Goal: Register for event/course

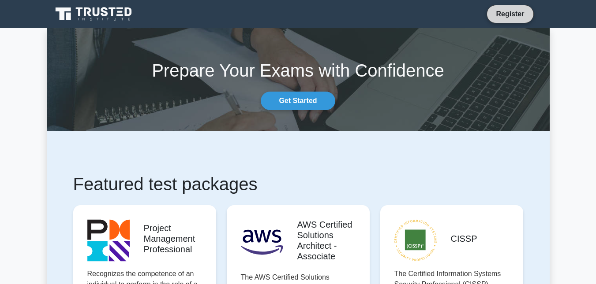
click at [506, 12] on link "Register" at bounding box center [509, 13] width 39 height 11
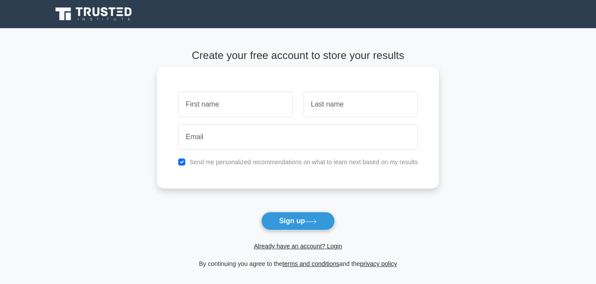
click at [214, 108] on input "text" at bounding box center [235, 105] width 114 height 26
type input "Nazmul"
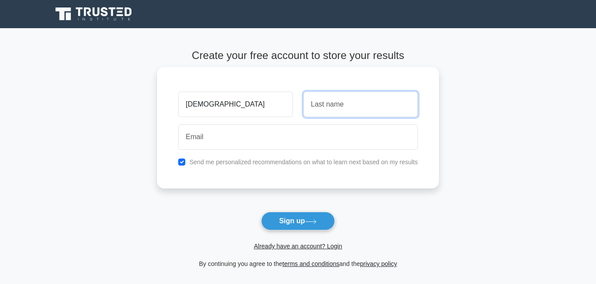
click at [312, 112] on input "text" at bounding box center [360, 105] width 114 height 26
type input "Ummahat"
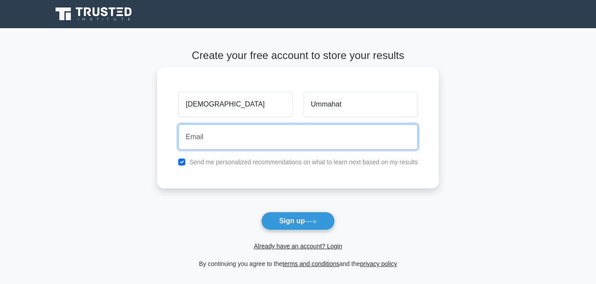
click at [292, 142] on input "email" at bounding box center [297, 137] width 239 height 26
type input "nbonhy@gmail.com"
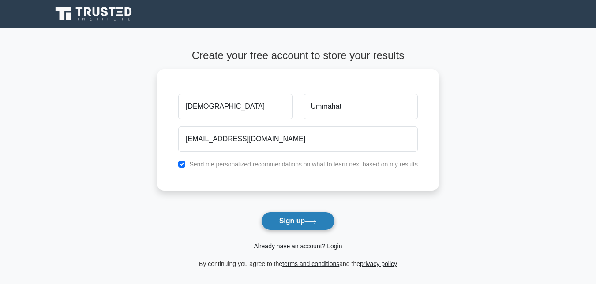
click at [291, 220] on button "Sign up" at bounding box center [298, 221] width 74 height 19
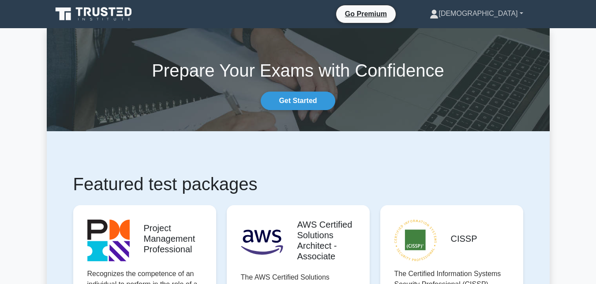
click at [519, 16] on link "Nazmul" at bounding box center [475, 14] width 135 height 18
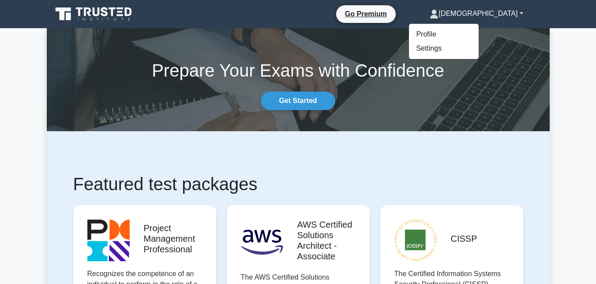
scroll to position [44, 0]
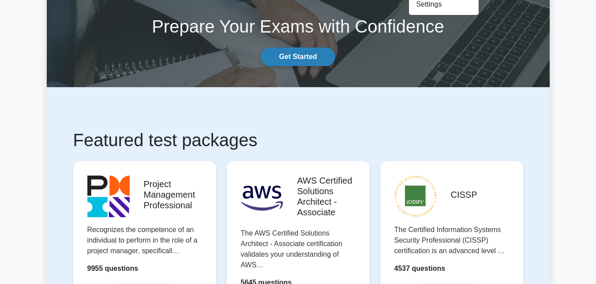
click at [307, 55] on link "Get Started" at bounding box center [298, 57] width 74 height 19
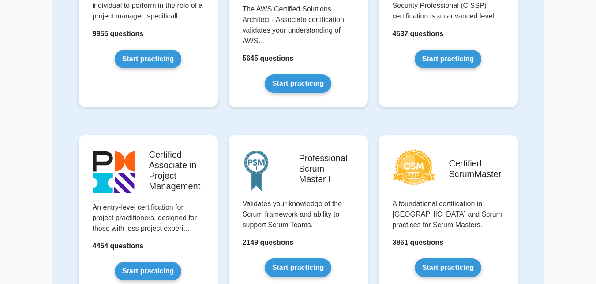
scroll to position [176, 0]
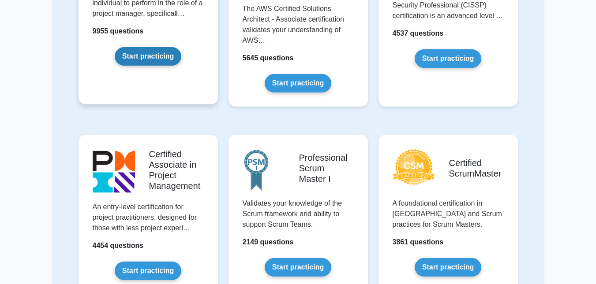
click at [156, 57] on link "Start practicing" at bounding box center [148, 56] width 67 height 19
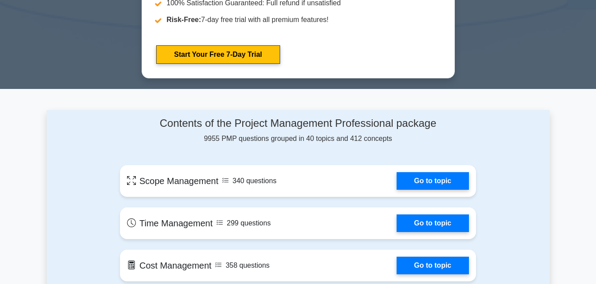
scroll to position [529, 0]
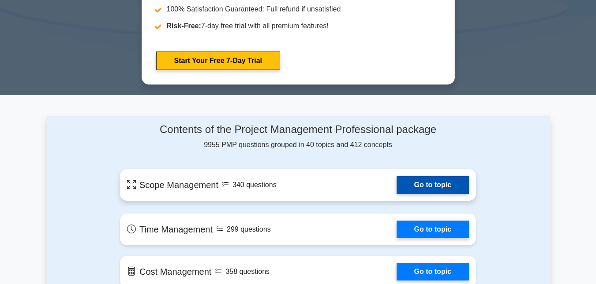
click at [428, 185] on link "Go to topic" at bounding box center [432, 185] width 72 height 18
